Goal: Transaction & Acquisition: Purchase product/service

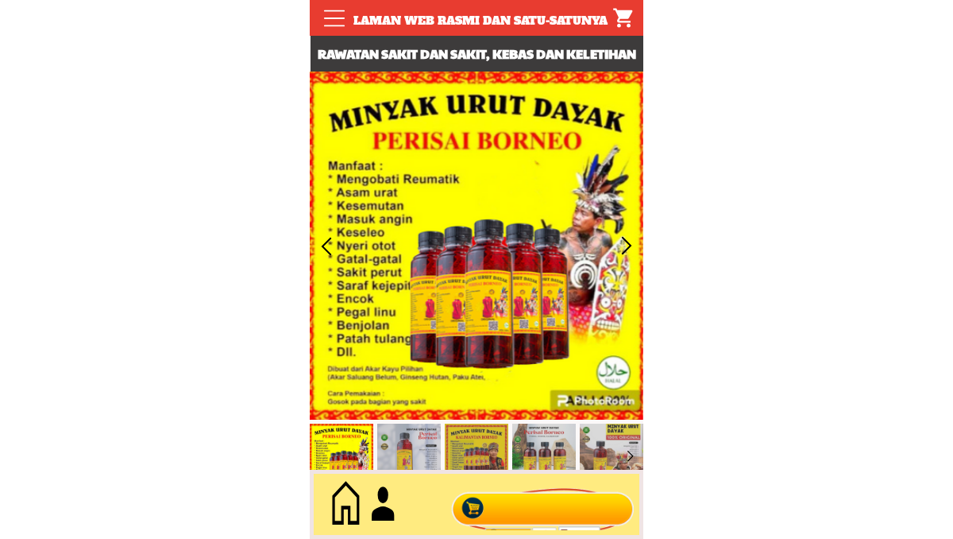
click at [613, 501] on div at bounding box center [543, 504] width 192 height 52
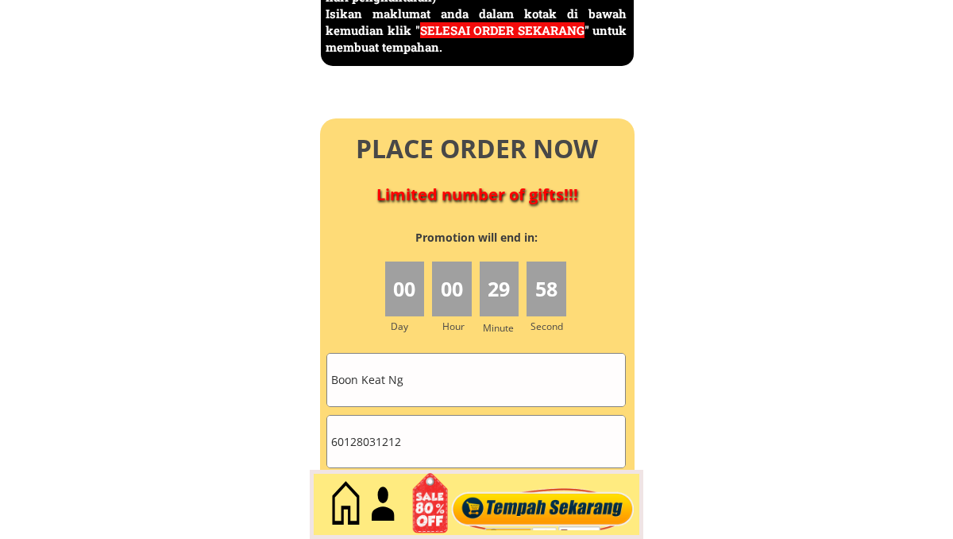
scroll to position [7040, 0]
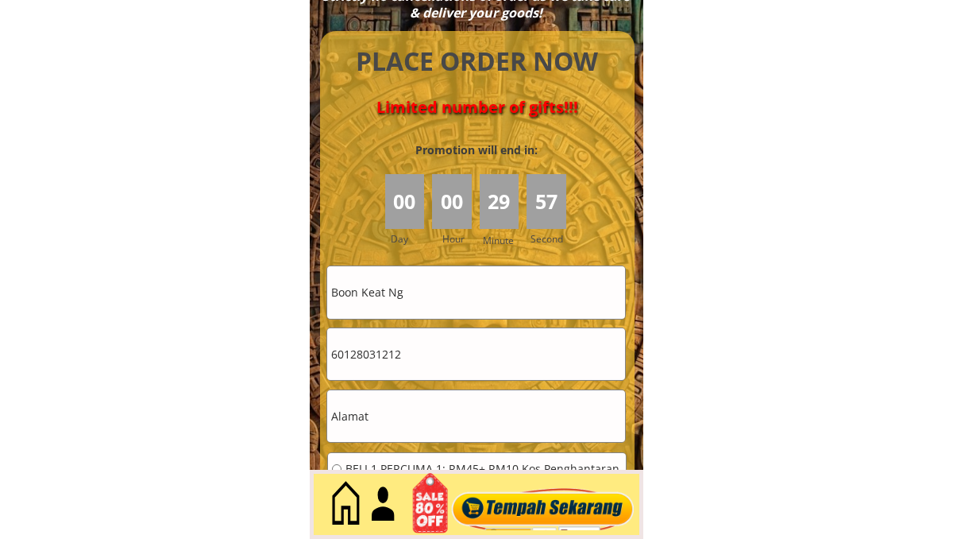
click at [432, 357] on input "60128031212" at bounding box center [476, 354] width 298 height 52
paste input "0174575691"
type input "0174575691"
click at [456, 302] on input "Boon Keat Ng" at bounding box center [476, 292] width 298 height 52
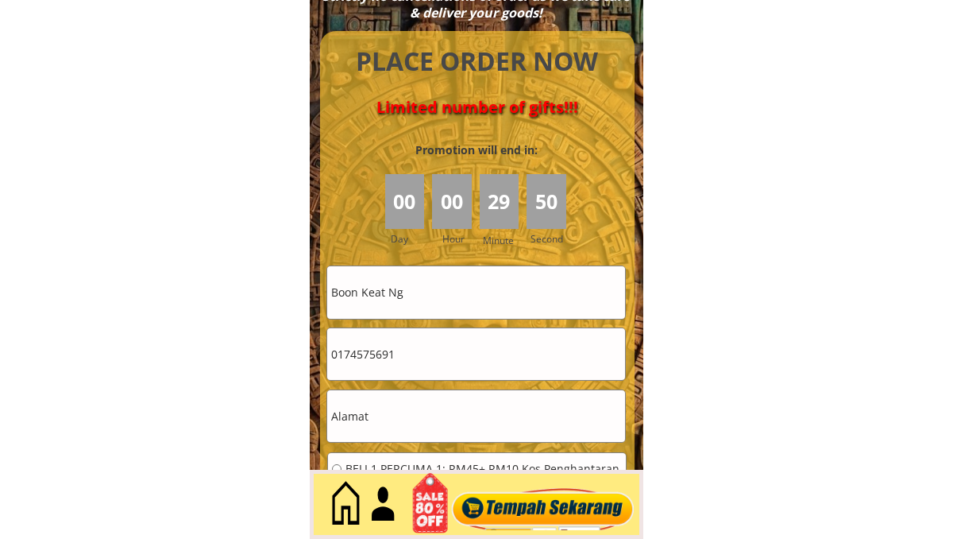
click at [456, 300] on input "Boon Keat Ng" at bounding box center [476, 292] width 298 height 52
paste input "Nurul Diyana BT Abd manaf"
type input "Nurul Diyana BT Abd manaf"
click at [421, 421] on input "text" at bounding box center [476, 416] width 298 height 52
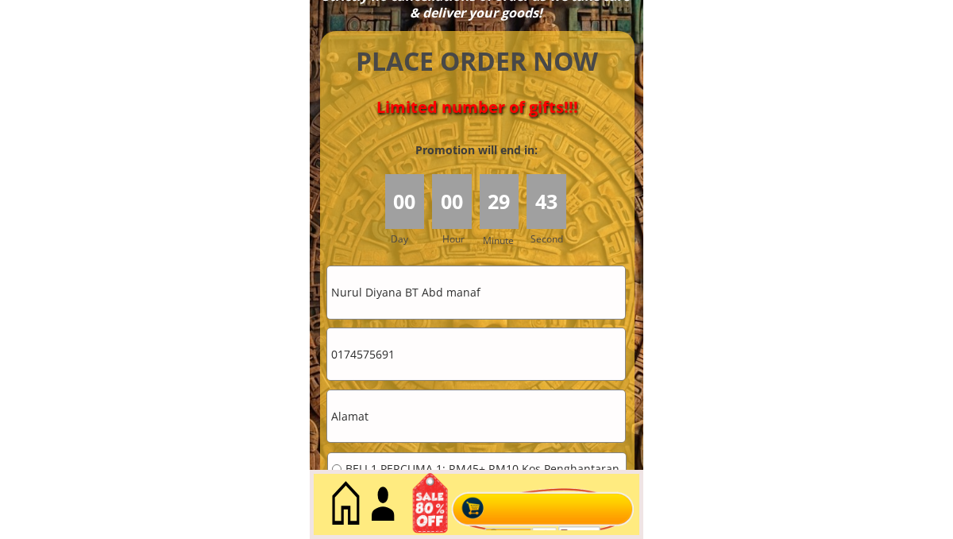
paste input "[GEOGRAPHIC_DATA] 14"
click at [493, 418] on input "[GEOGRAPHIC_DATA] 14" at bounding box center [476, 416] width 298 height 52
paste input ", [GEOGRAPHIC_DATA], [GEOGRAPHIC_DATA], [GEOGRAPHIC_DATA]"
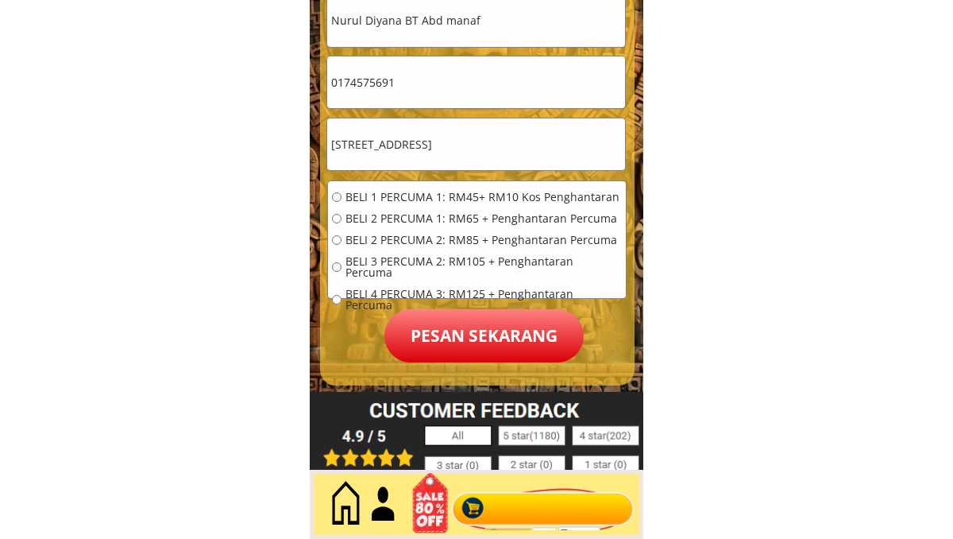
scroll to position [7334, 0]
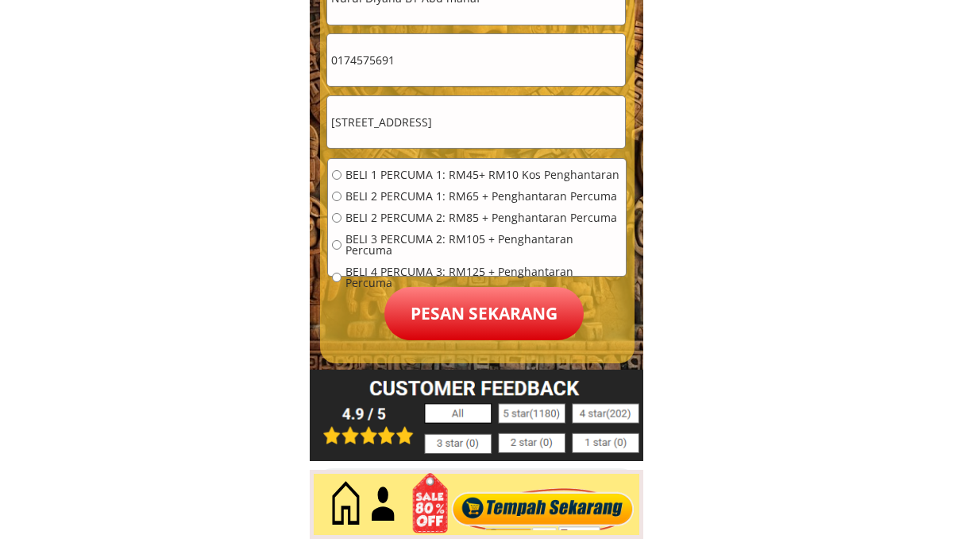
type input "[STREET_ADDRESS]"
click at [358, 191] on span "BELI 2 PERCUMA 1: RM65 + Penghantaran Percuma" at bounding box center [484, 196] width 276 height 11
radio input "true"
click at [489, 323] on p "Pesan sekarang" at bounding box center [483, 313] width 199 height 53
